Goal: Information Seeking & Learning: Learn about a topic

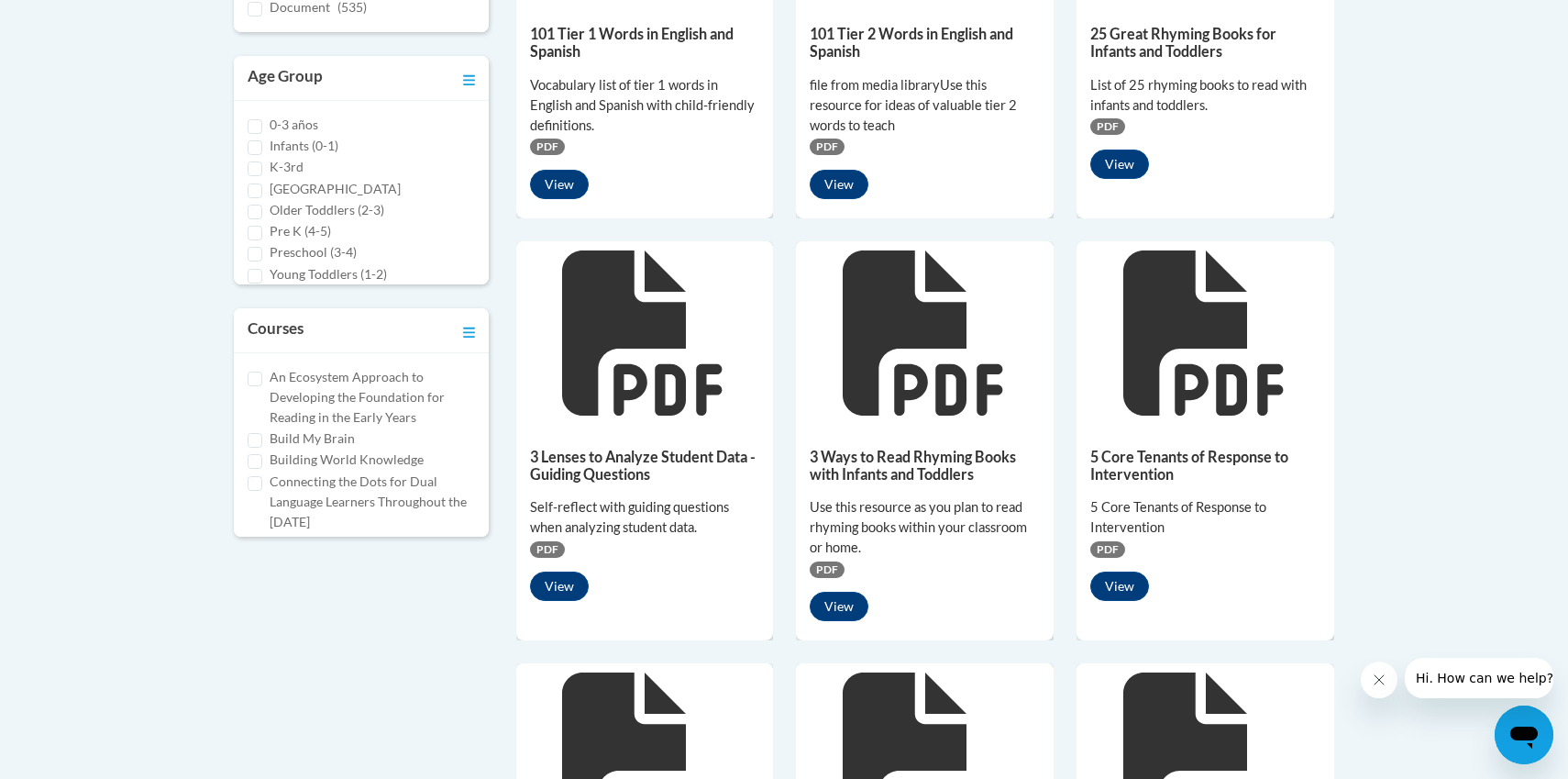
scroll to position [786, 0]
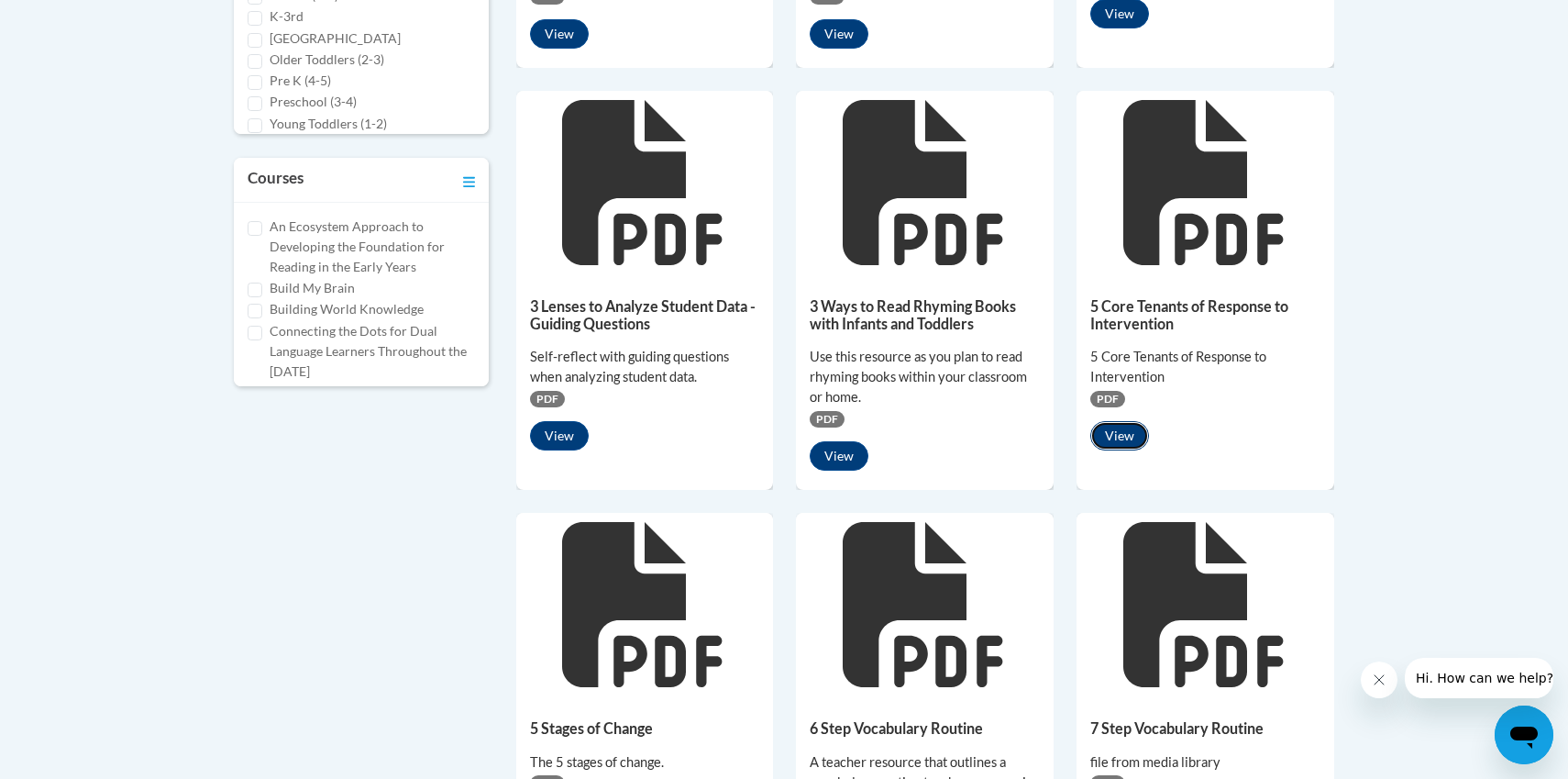
click at [1112, 432] on button "View" at bounding box center [1119, 435] width 59 height 29
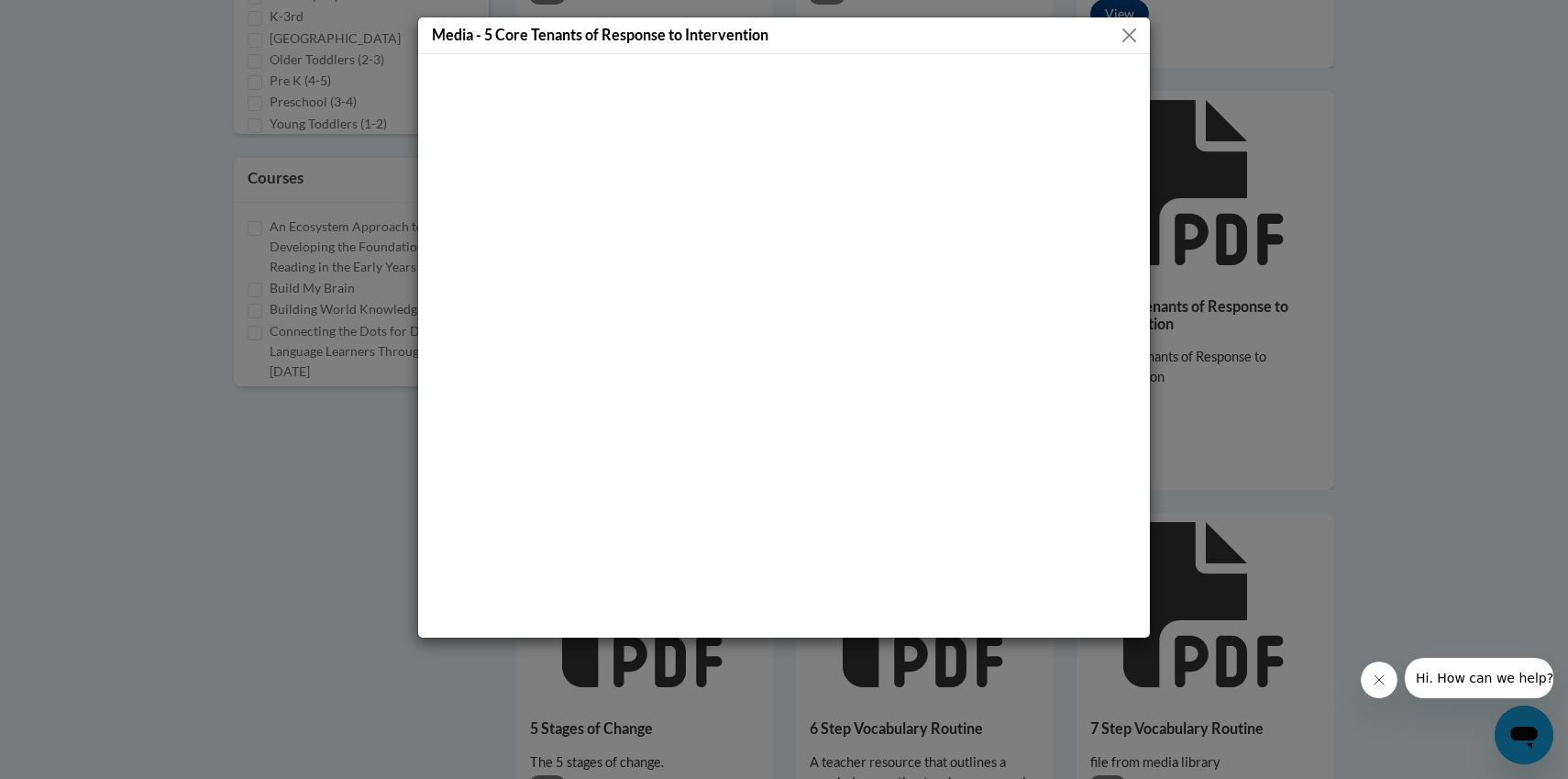
click at [1128, 36] on button "Close" at bounding box center [1129, 34] width 22 height 23
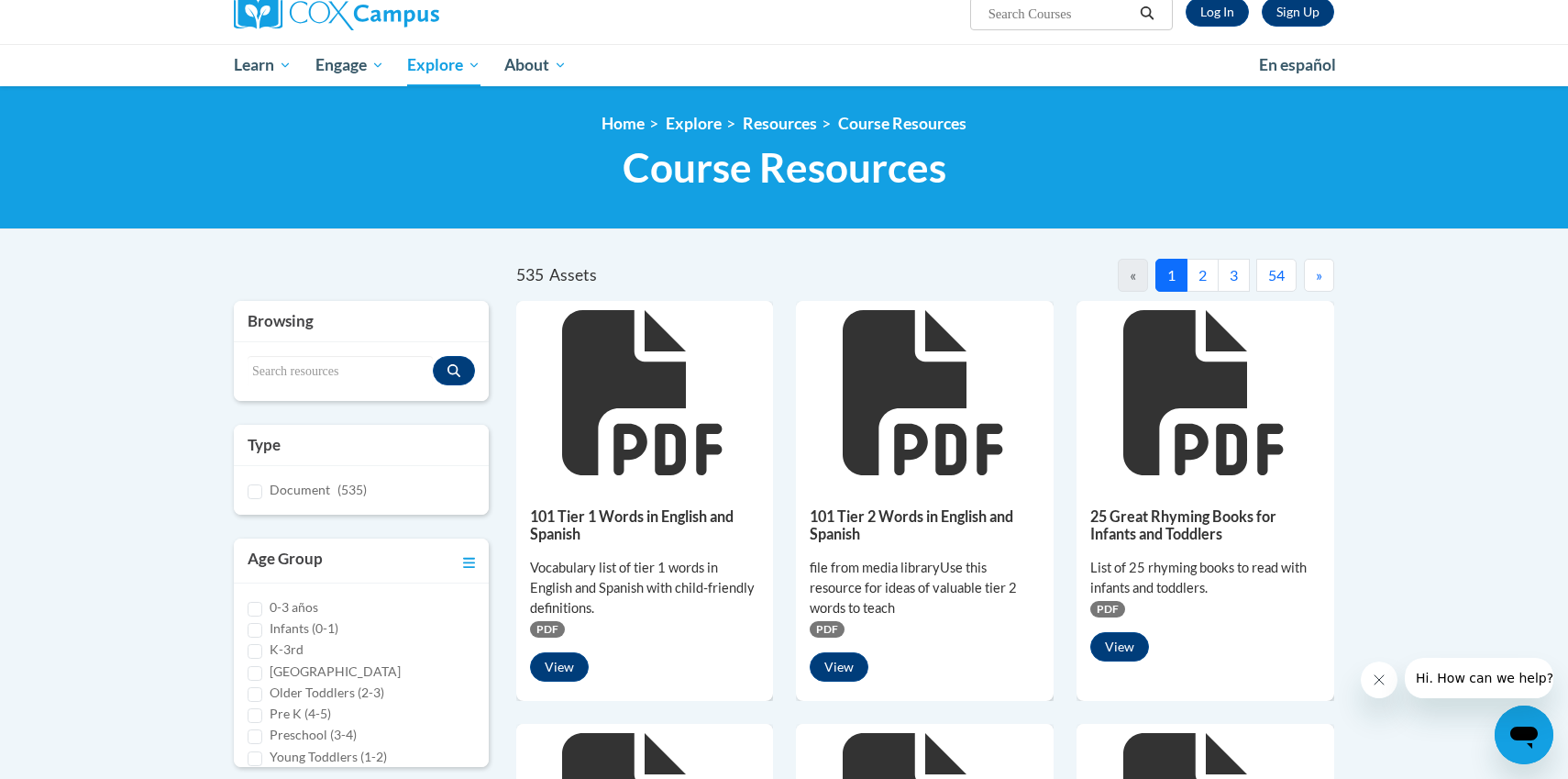
scroll to position [0, 0]
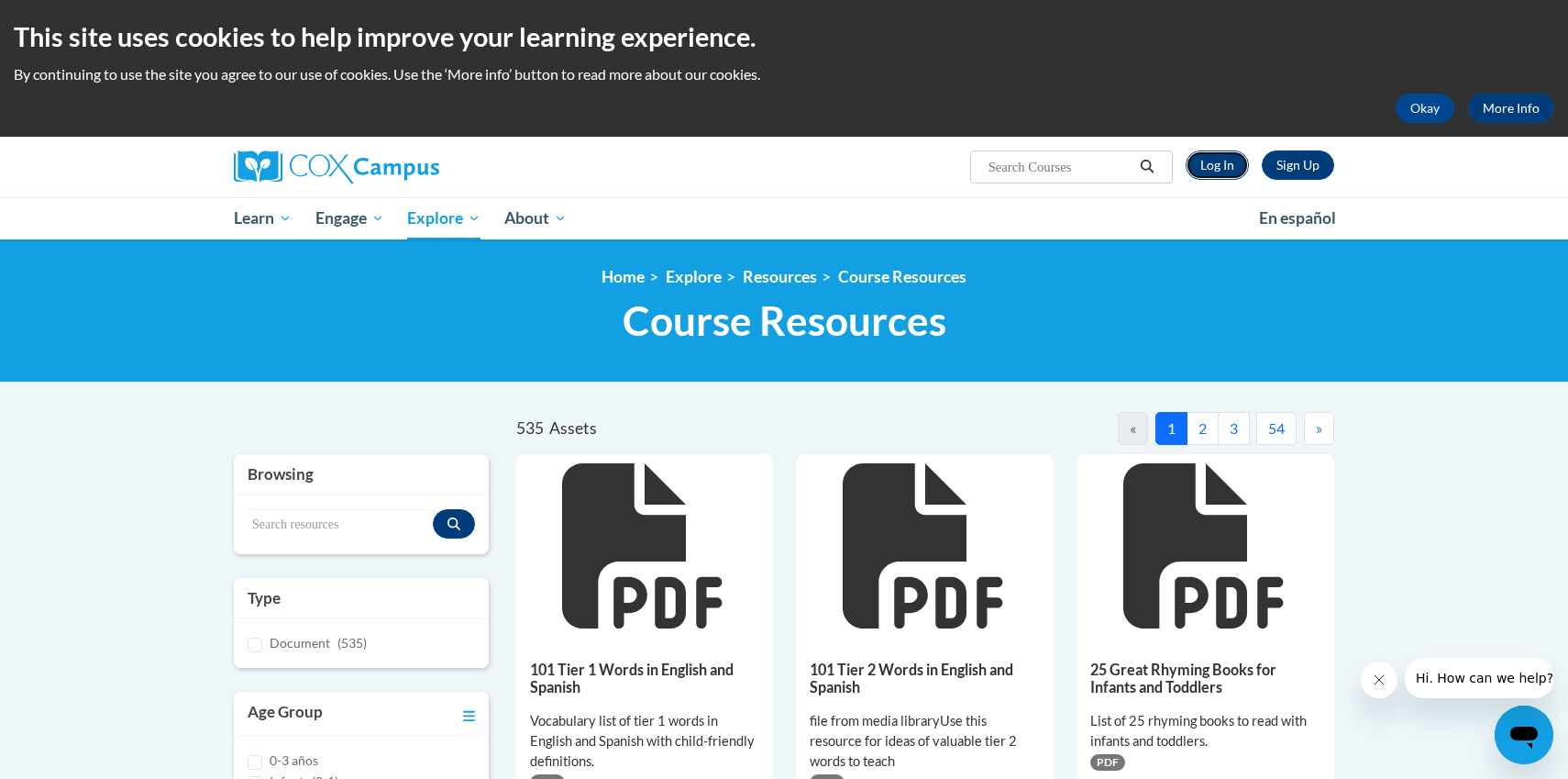
click at [1221, 162] on link "Log In" at bounding box center [1217, 165] width 64 height 29
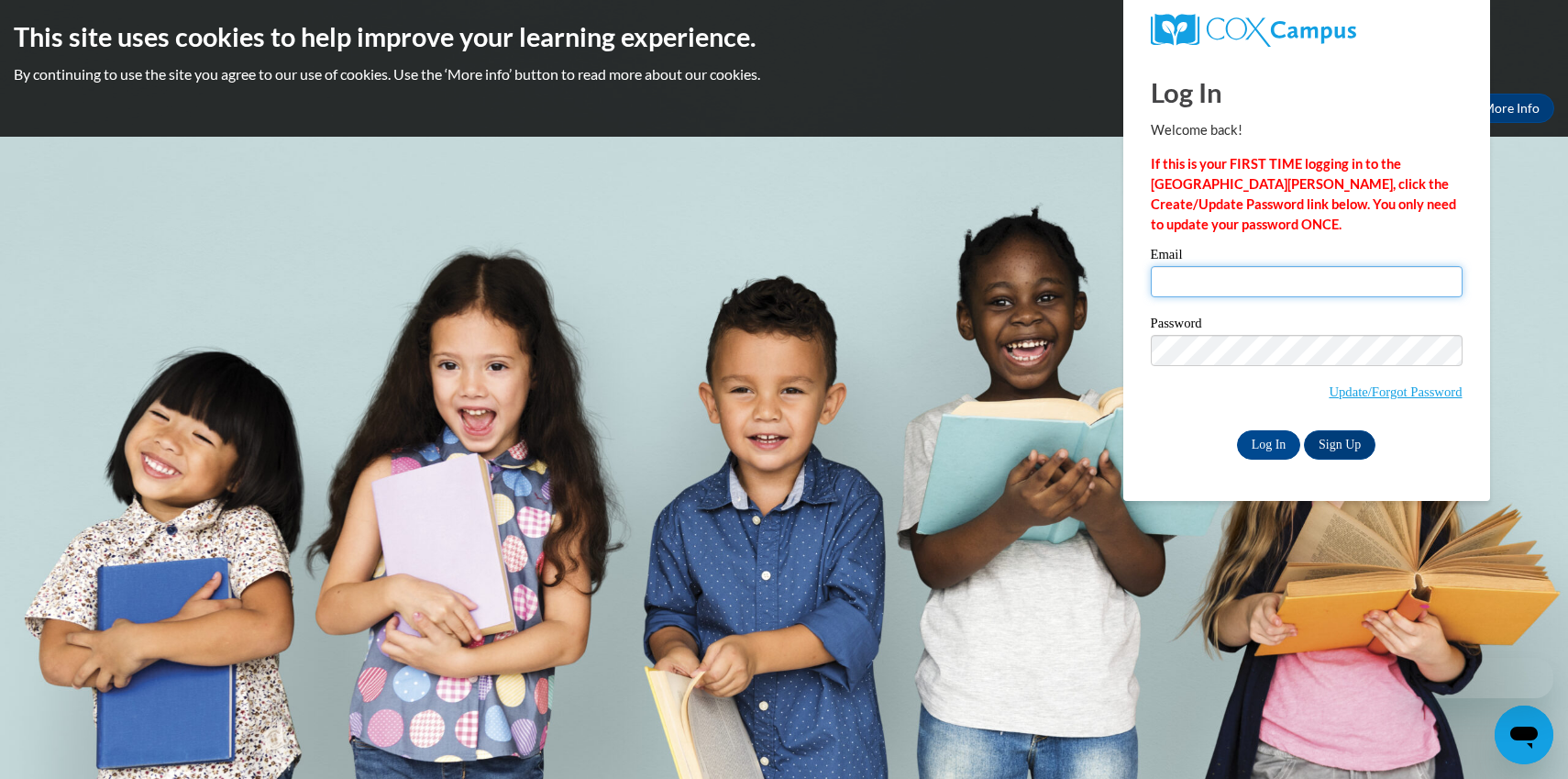
click at [1235, 287] on input "Email" at bounding box center [1306, 282] width 312 height 31
type input "ajones@liberty.k12.ga.us"
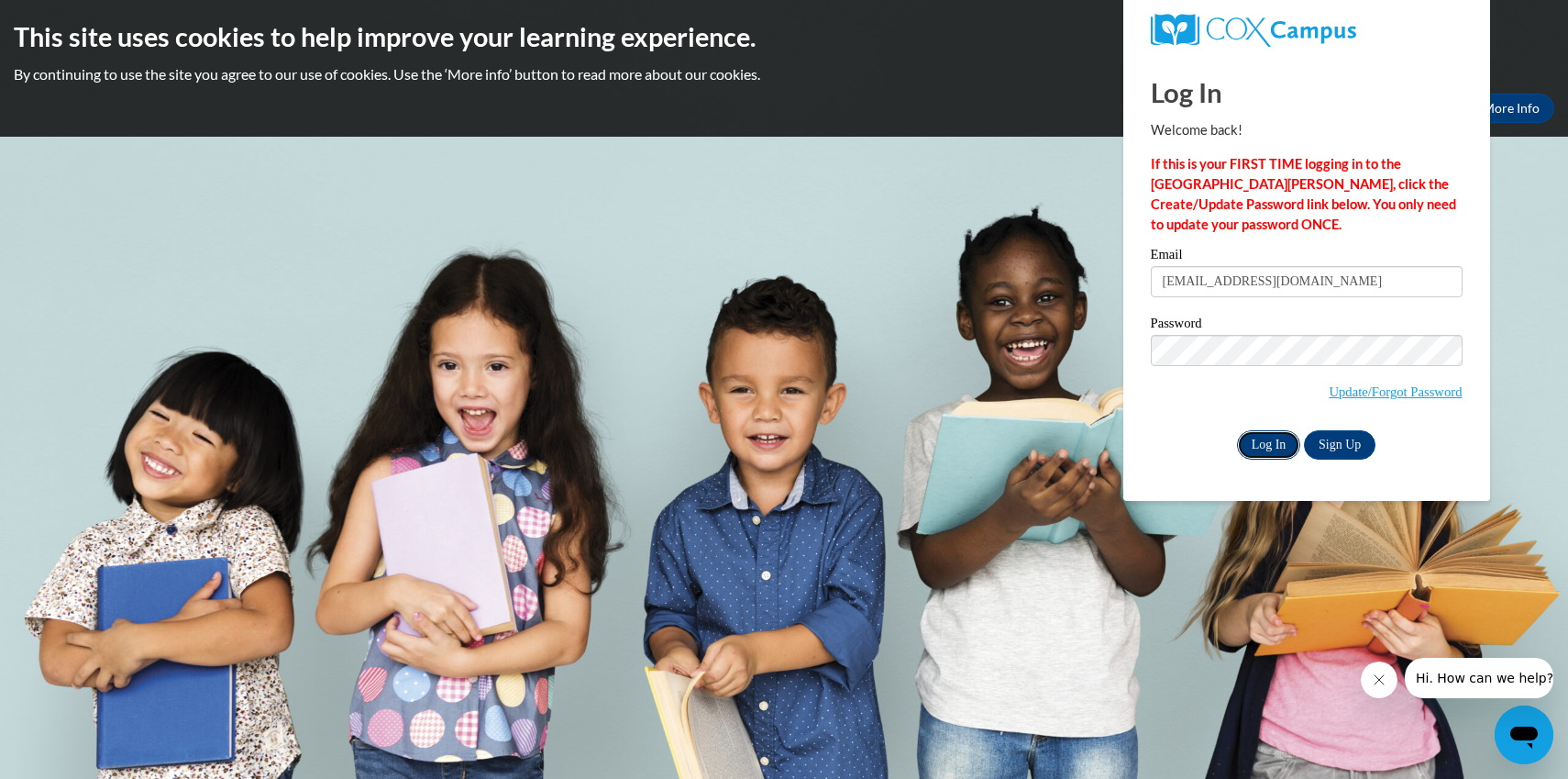
click at [1275, 443] on input "Log In" at bounding box center [1269, 445] width 65 height 29
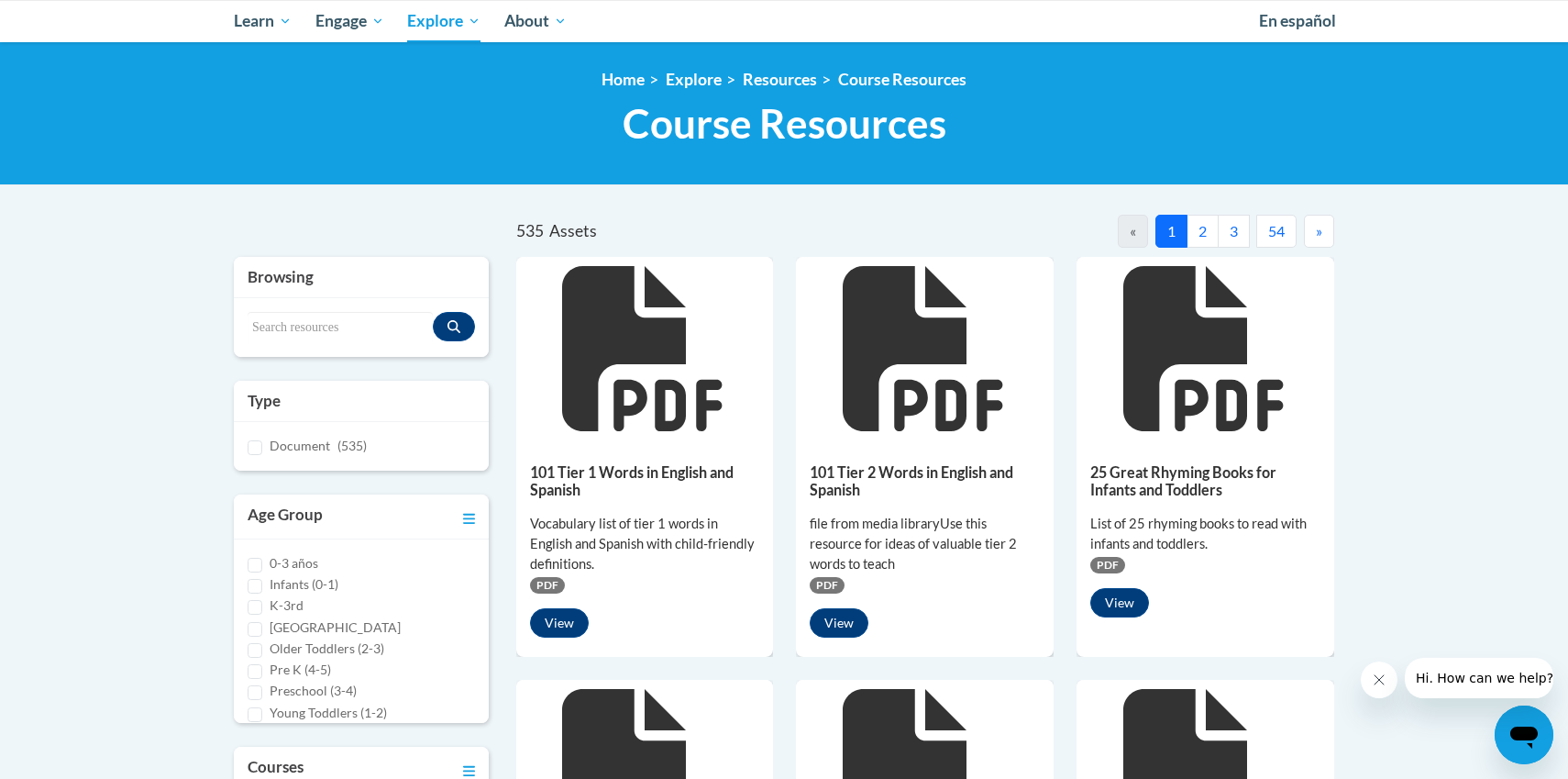
scroll to position [206, 0]
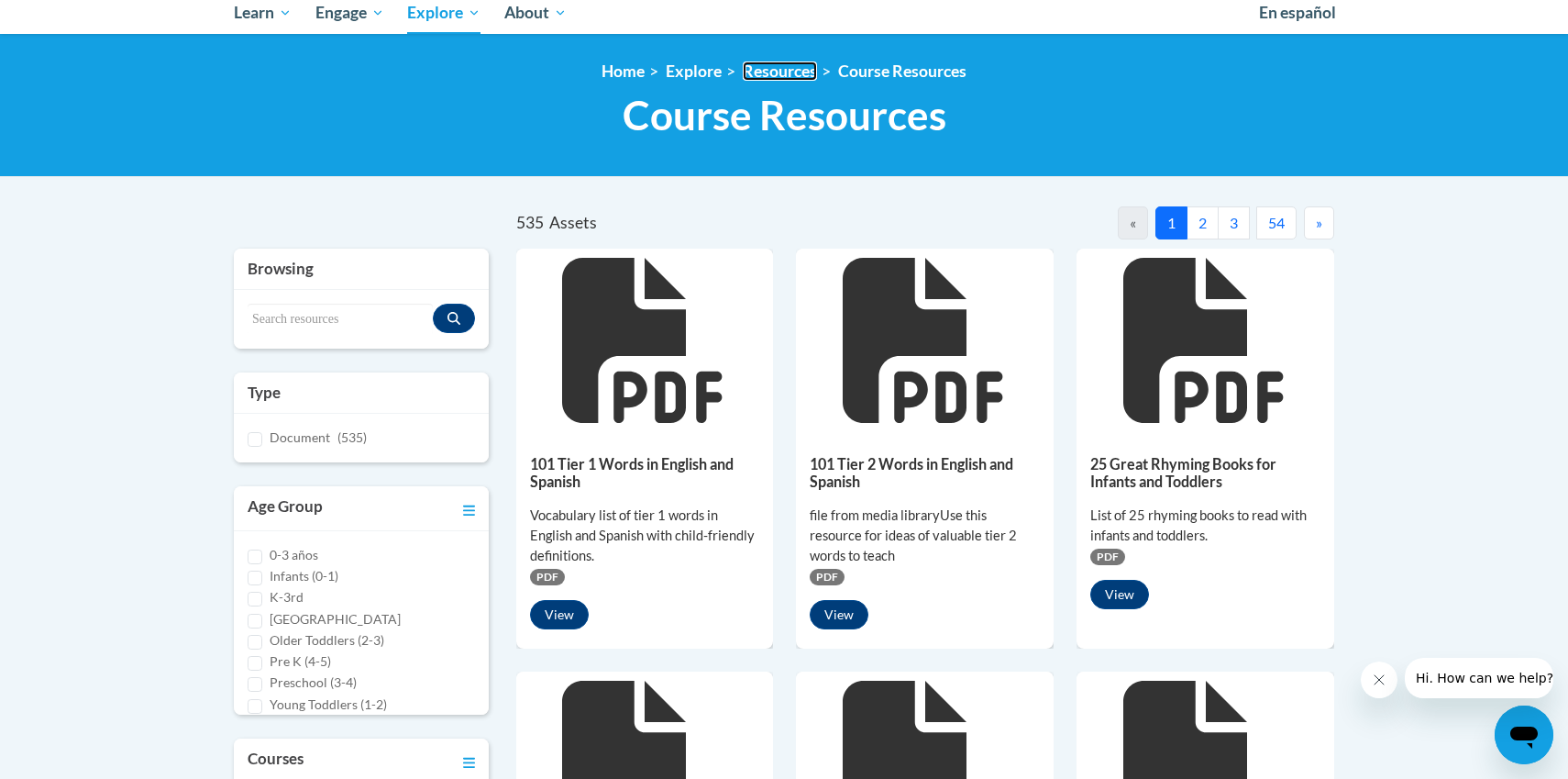
click at [783, 69] on link "Resources" at bounding box center [780, 71] width 74 height 20
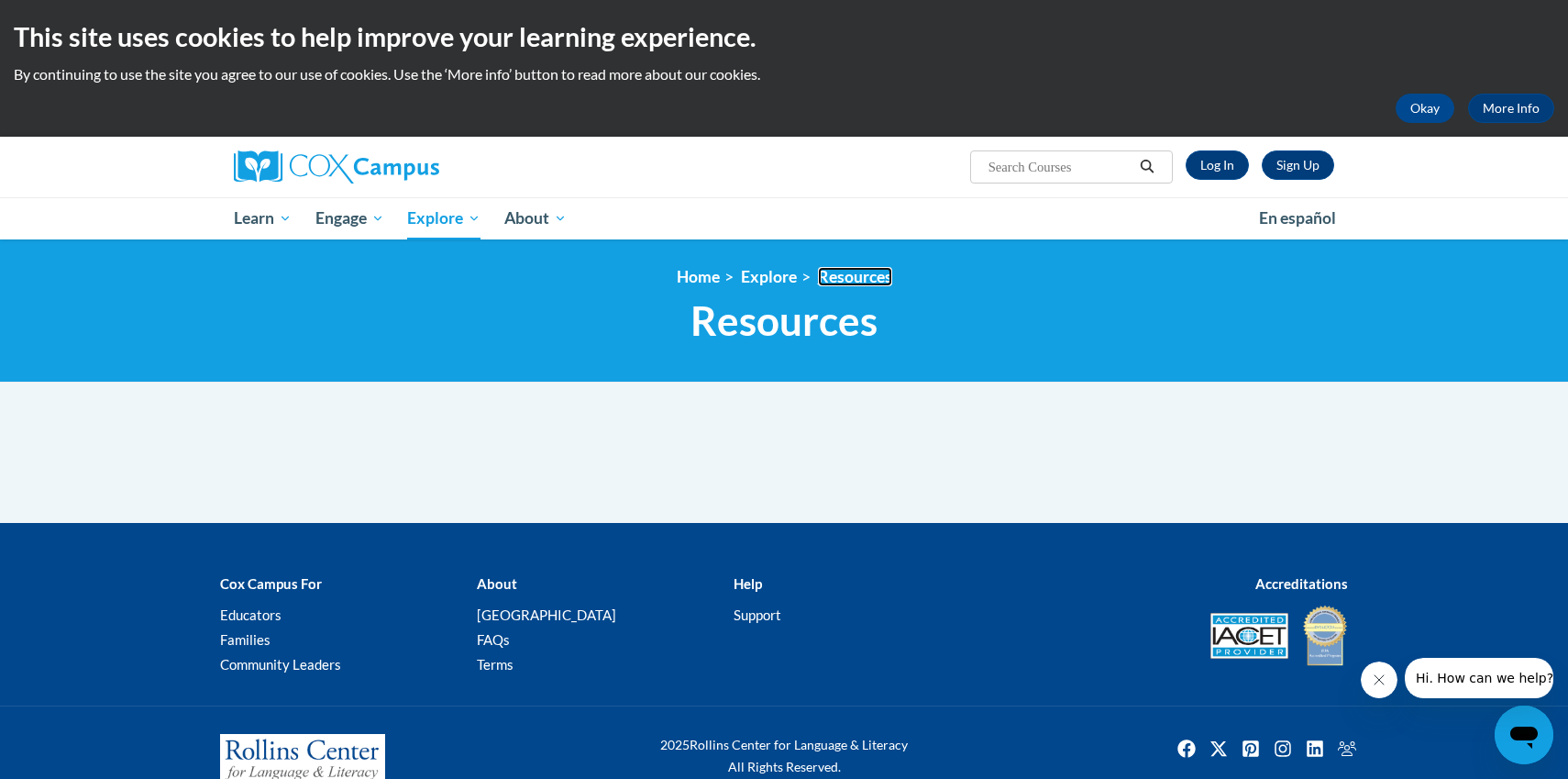
click at [854, 286] on link "Resources" at bounding box center [855, 277] width 74 height 20
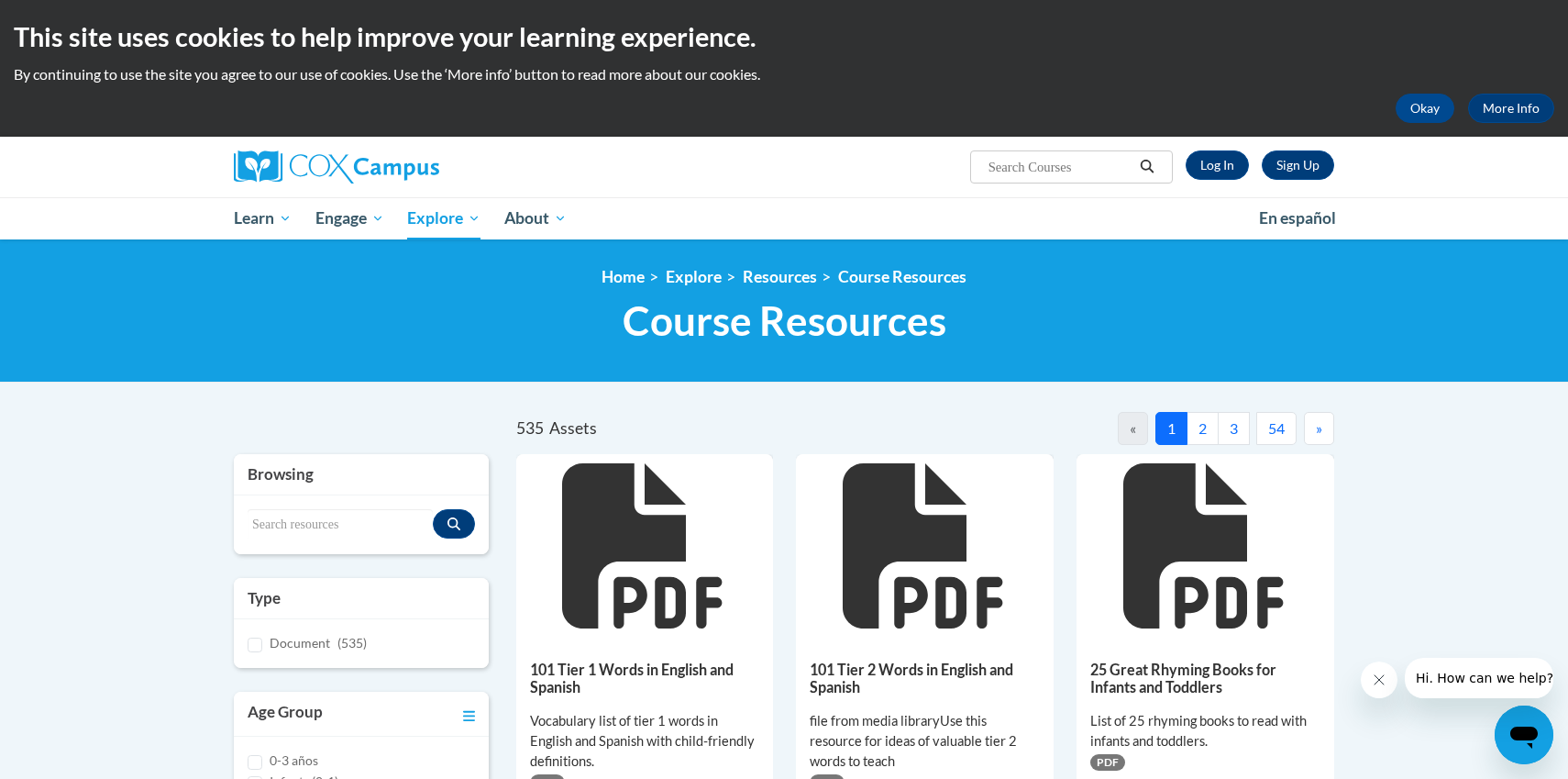
click at [1000, 170] on input "Search..." at bounding box center [1060, 166] width 147 height 22
